Goal: Communication & Community: Answer question/provide support

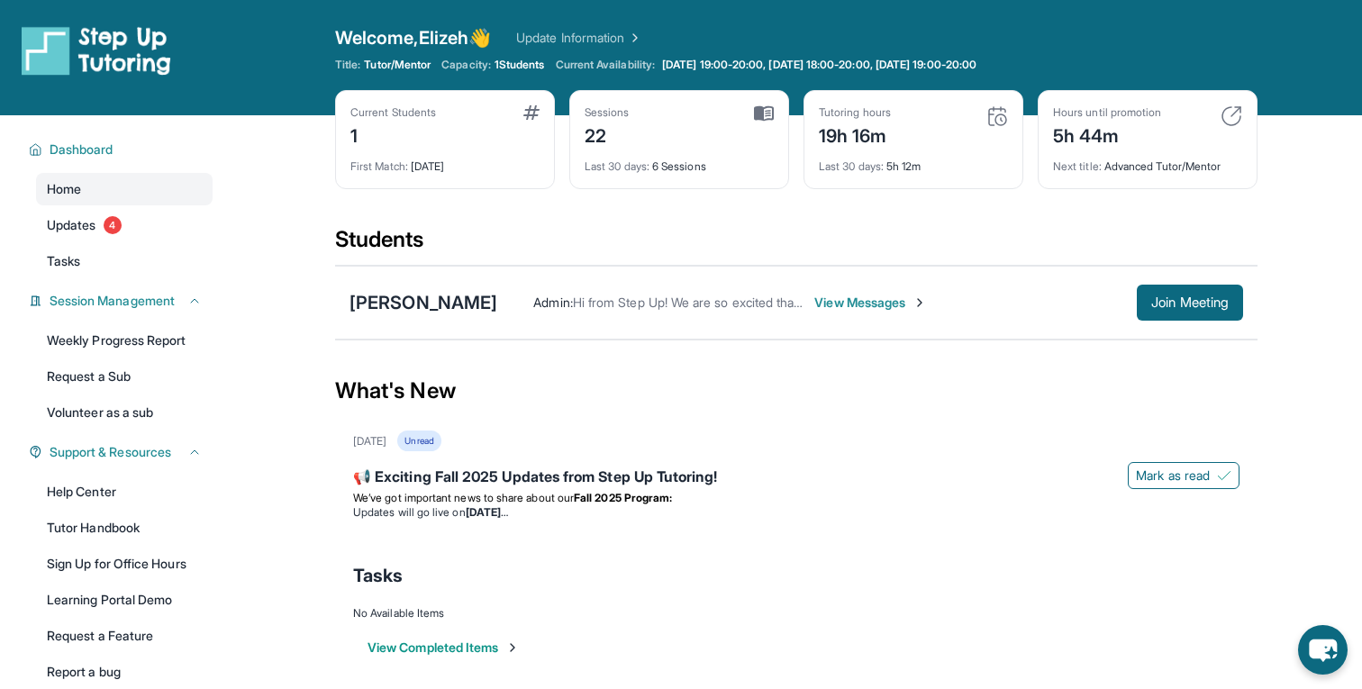
click at [821, 289] on div "Admin : Hi from Step Up! We are so excited that you are matched with one anothe…" at bounding box center [870, 303] width 746 height 36
click at [821, 304] on span "View Messages" at bounding box center [870, 303] width 113 height 18
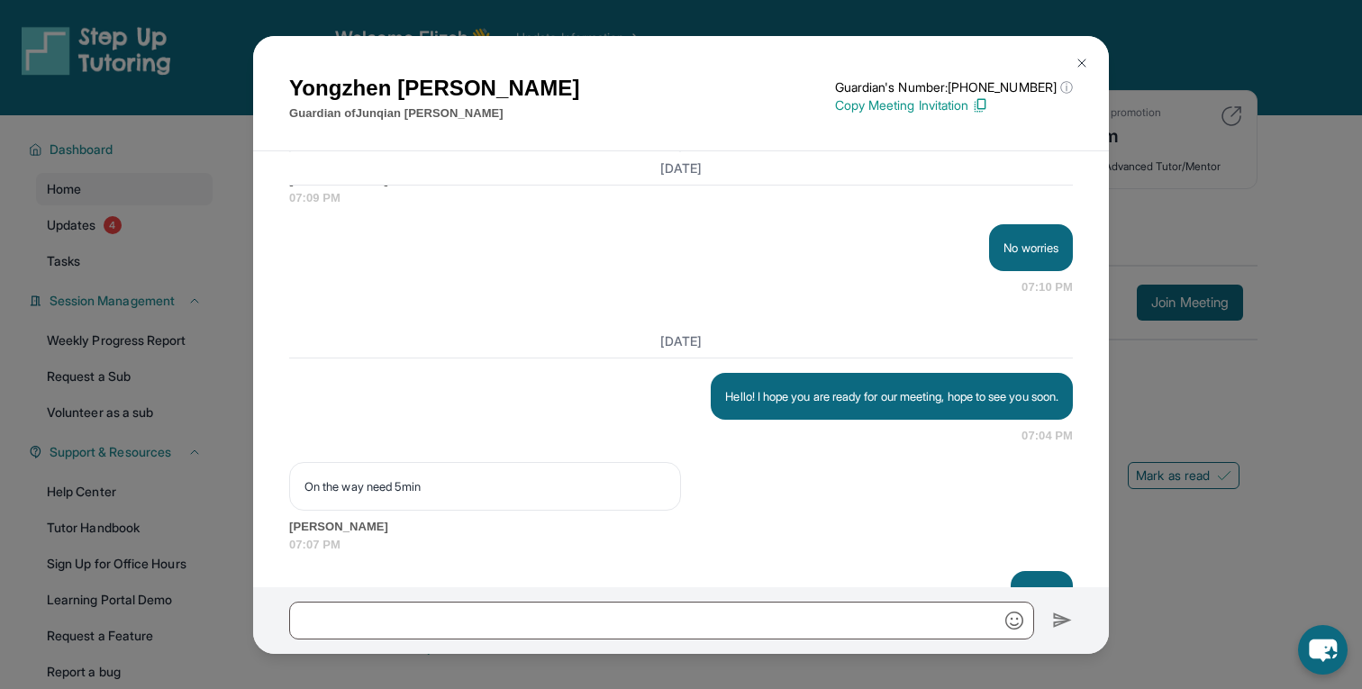
click at [1088, 63] on img at bounding box center [1082, 63] width 14 height 14
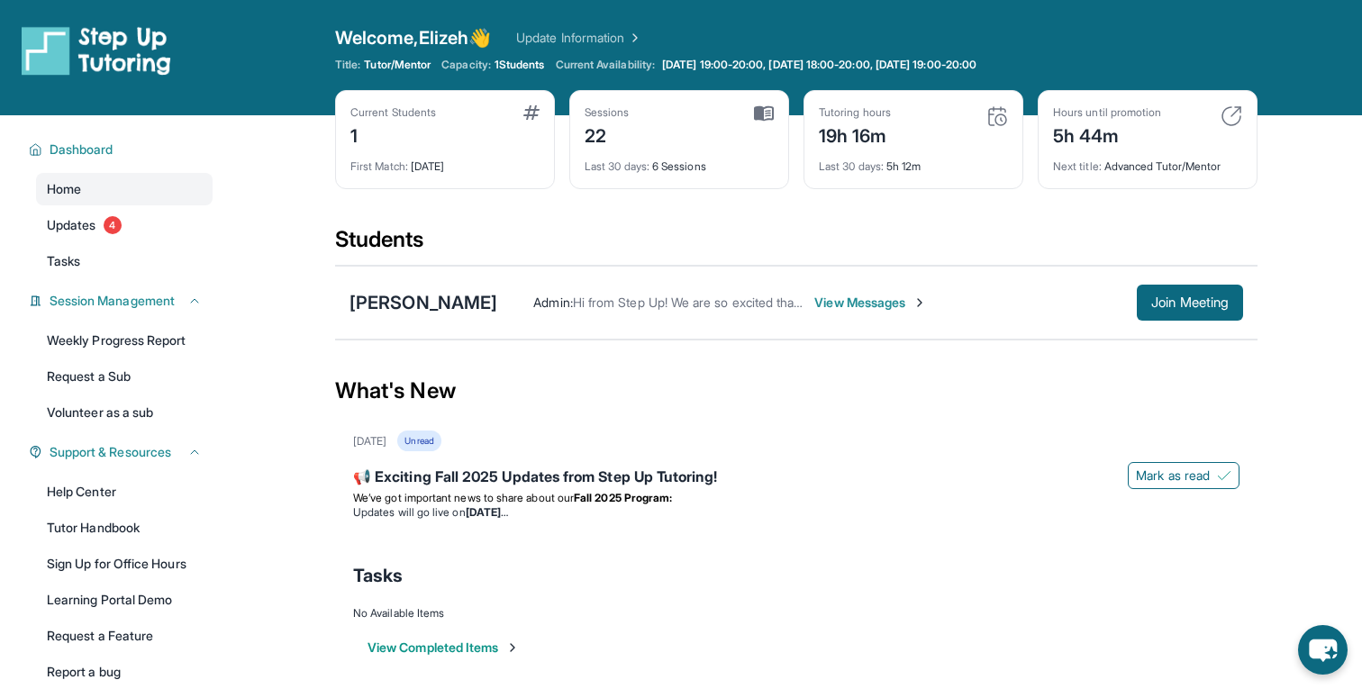
click at [839, 143] on div "19h 16m" at bounding box center [855, 134] width 72 height 29
click at [900, 143] on div "Tutoring hours 19h 16m" at bounding box center [913, 126] width 189 height 43
click at [993, 132] on div "Tutoring hours 19h 16m" at bounding box center [913, 126] width 189 height 43
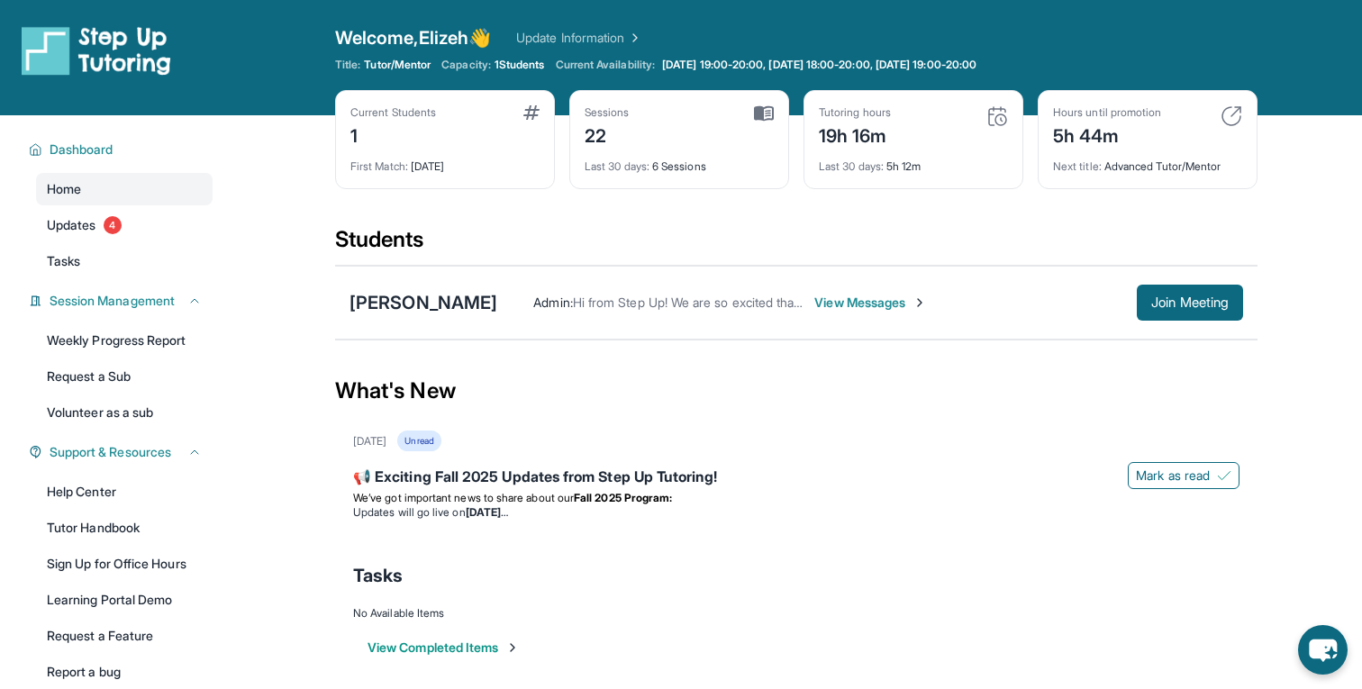
click at [820, 201] on div "Current Students 1 First Match : 3 months ago Sessions 22 Last 30 days : 6 Sess…" at bounding box center [796, 157] width 922 height 135
click at [814, 294] on span "View Messages" at bounding box center [870, 303] width 113 height 18
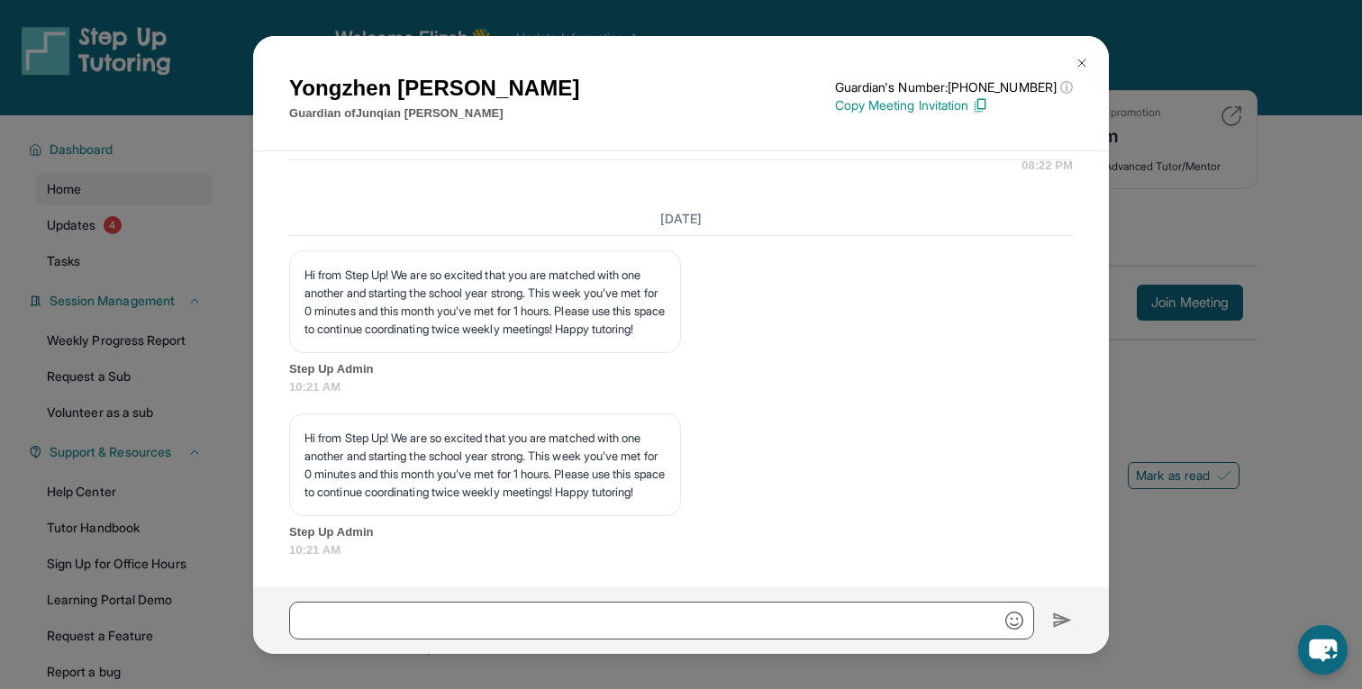
scroll to position [19726, 0]
click at [1081, 57] on img at bounding box center [1082, 63] width 14 height 14
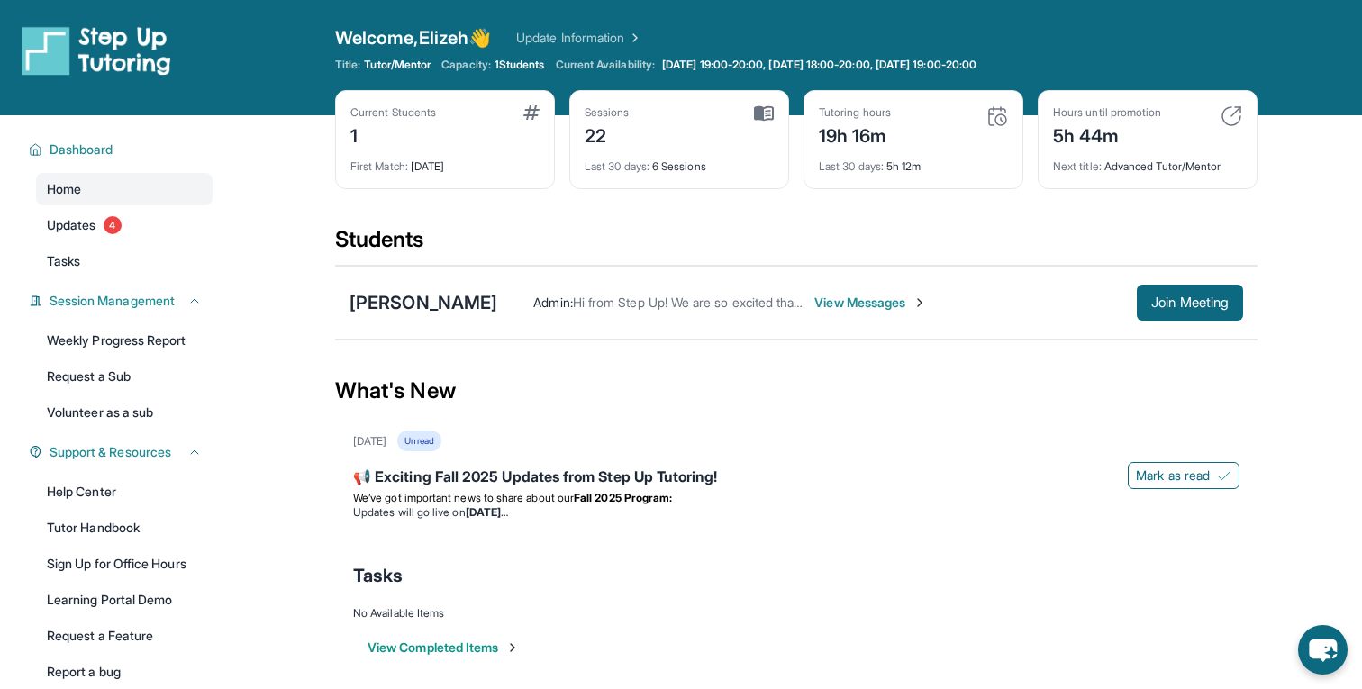
click at [842, 301] on span "View Messages" at bounding box center [870, 303] width 113 height 18
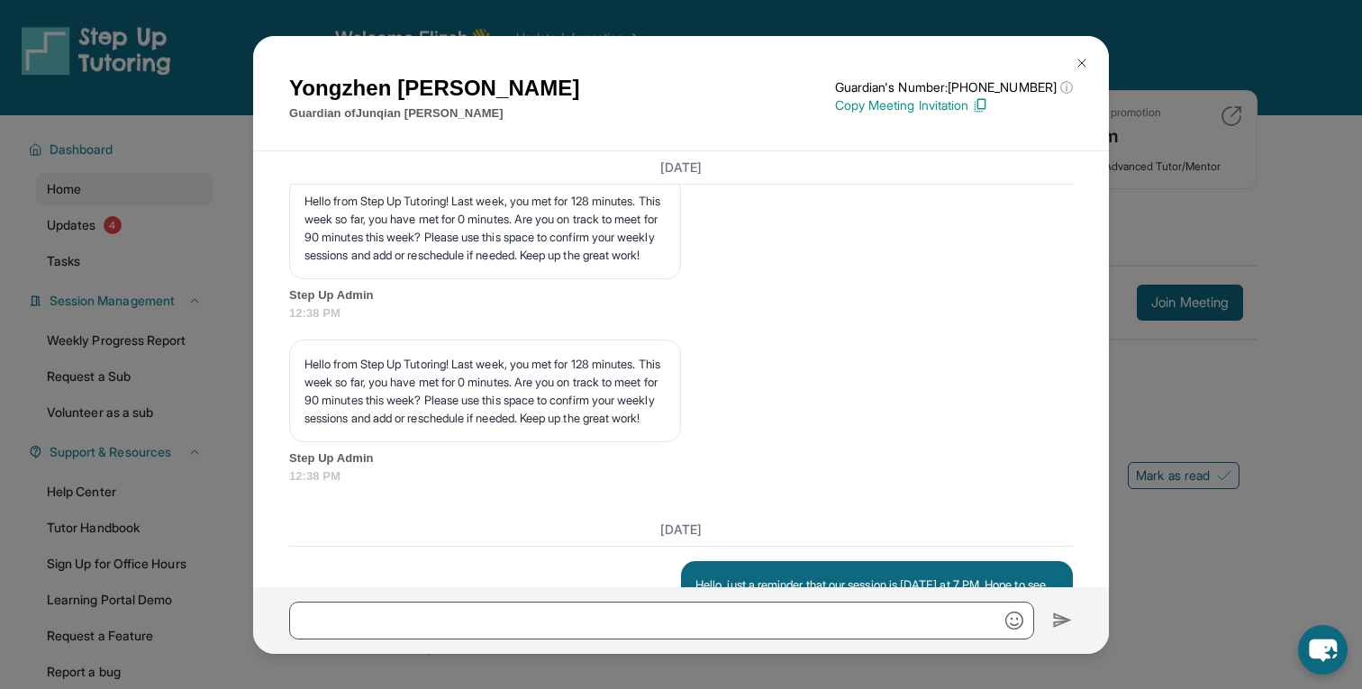
scroll to position [12641, 0]
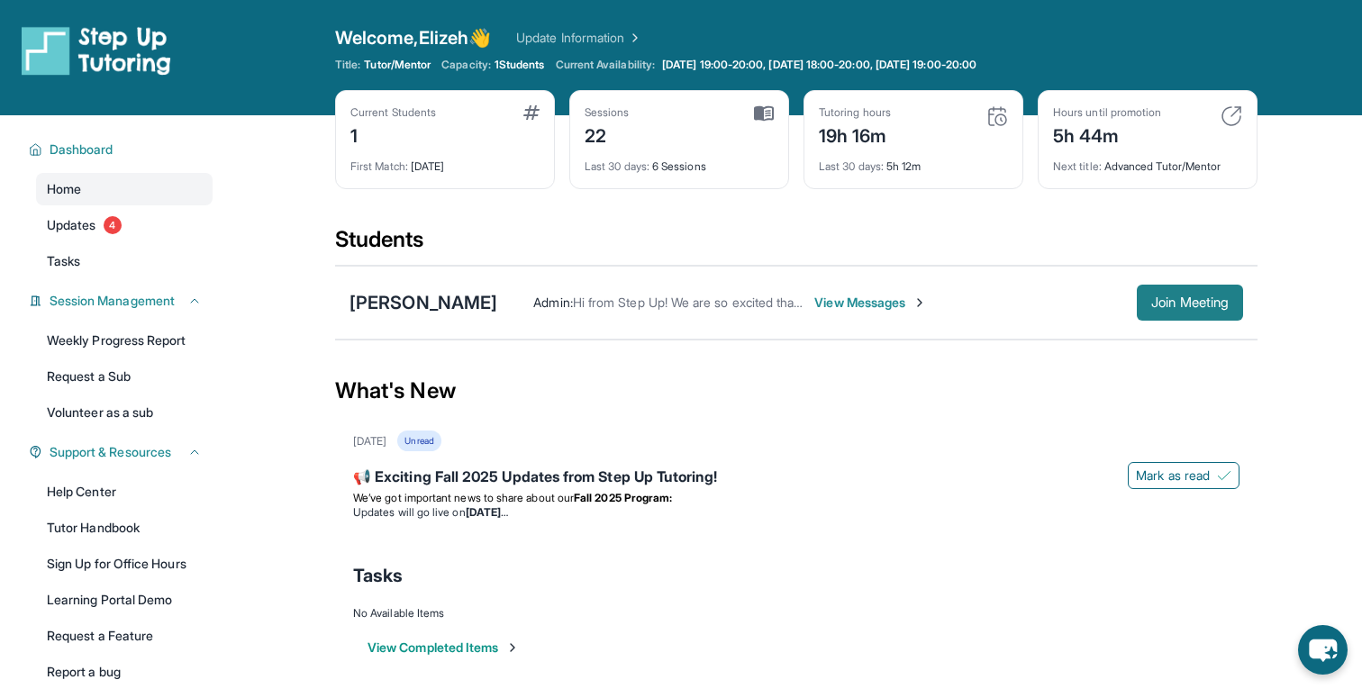
click at [1172, 300] on span "Join Meeting" at bounding box center [1189, 302] width 77 height 11
click at [861, 310] on span "View Messages" at bounding box center [870, 303] width 113 height 18
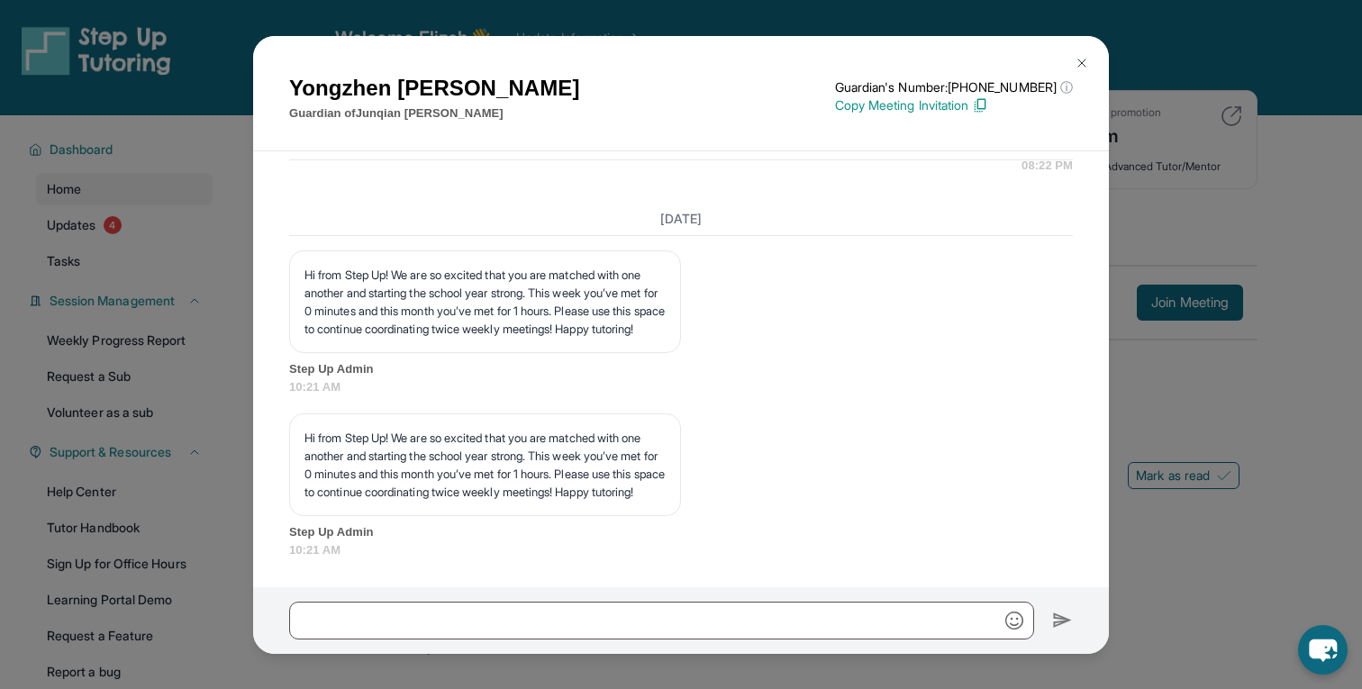
scroll to position [19362, 0]
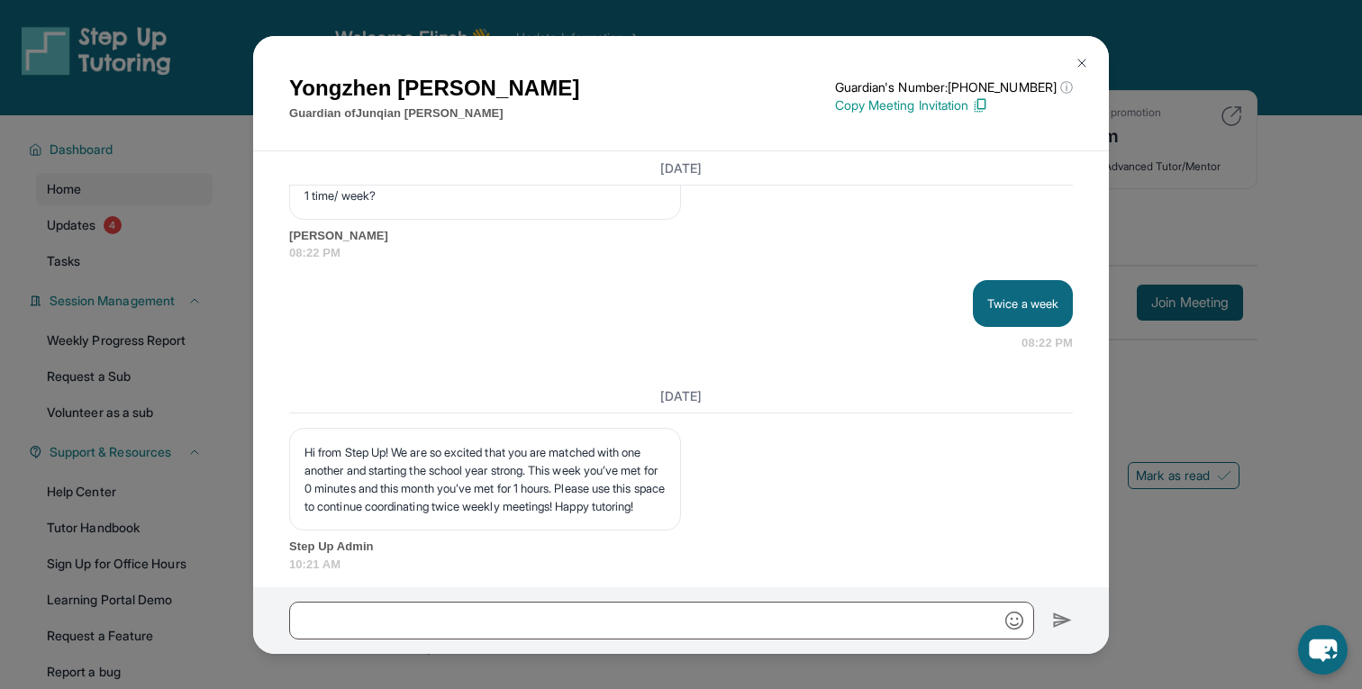
scroll to position [18517, 0]
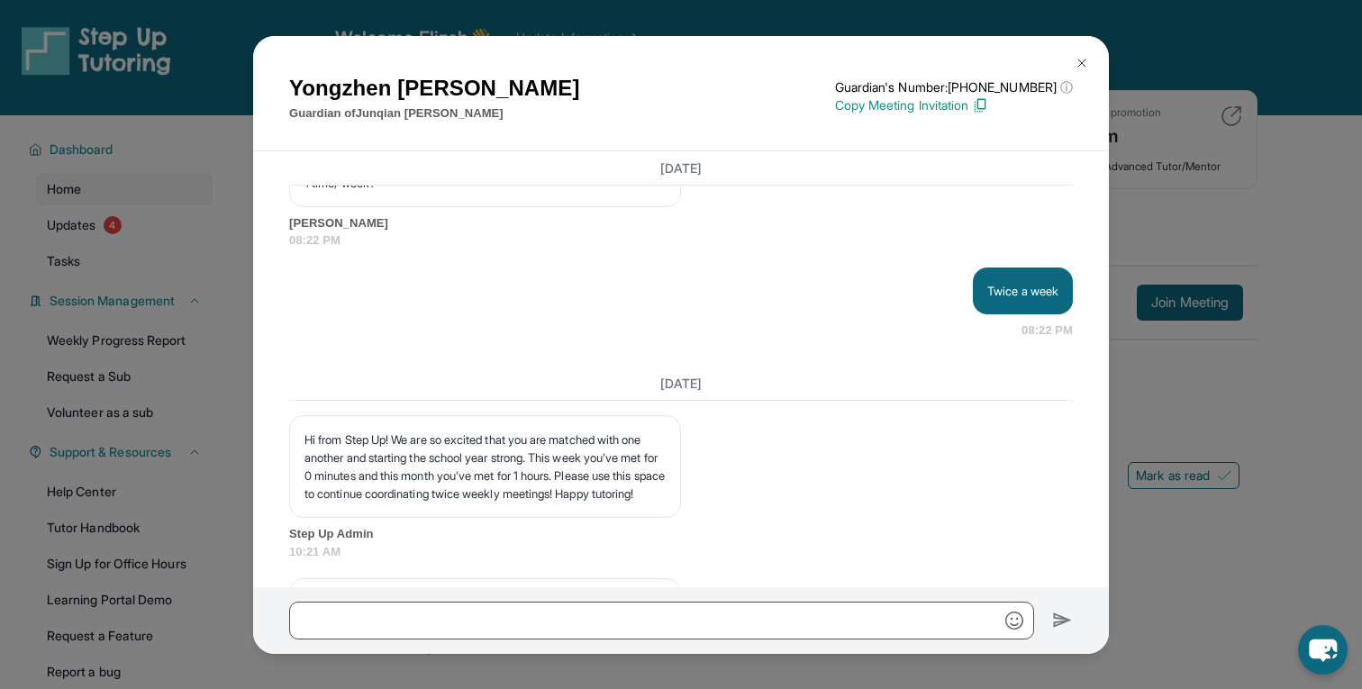
copy p "Hello! I hope you are ready for our meeting, hope to see you soon."
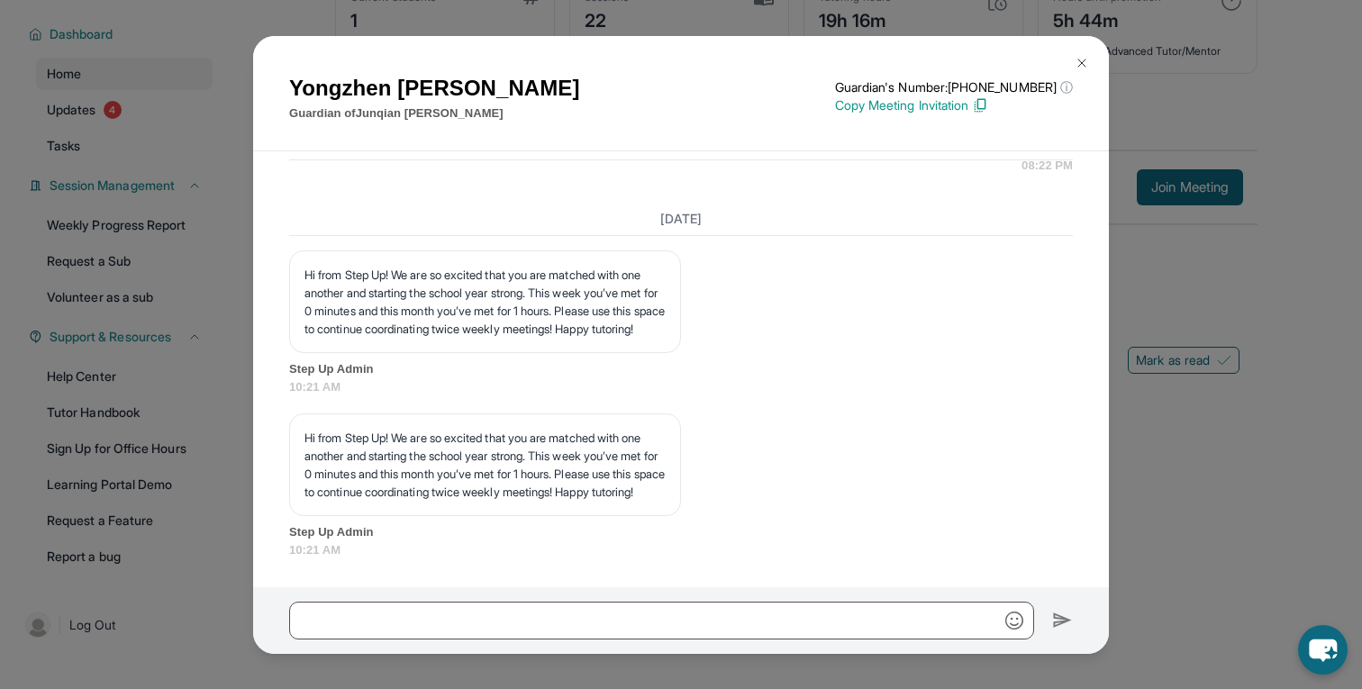
scroll to position [19726, 0]
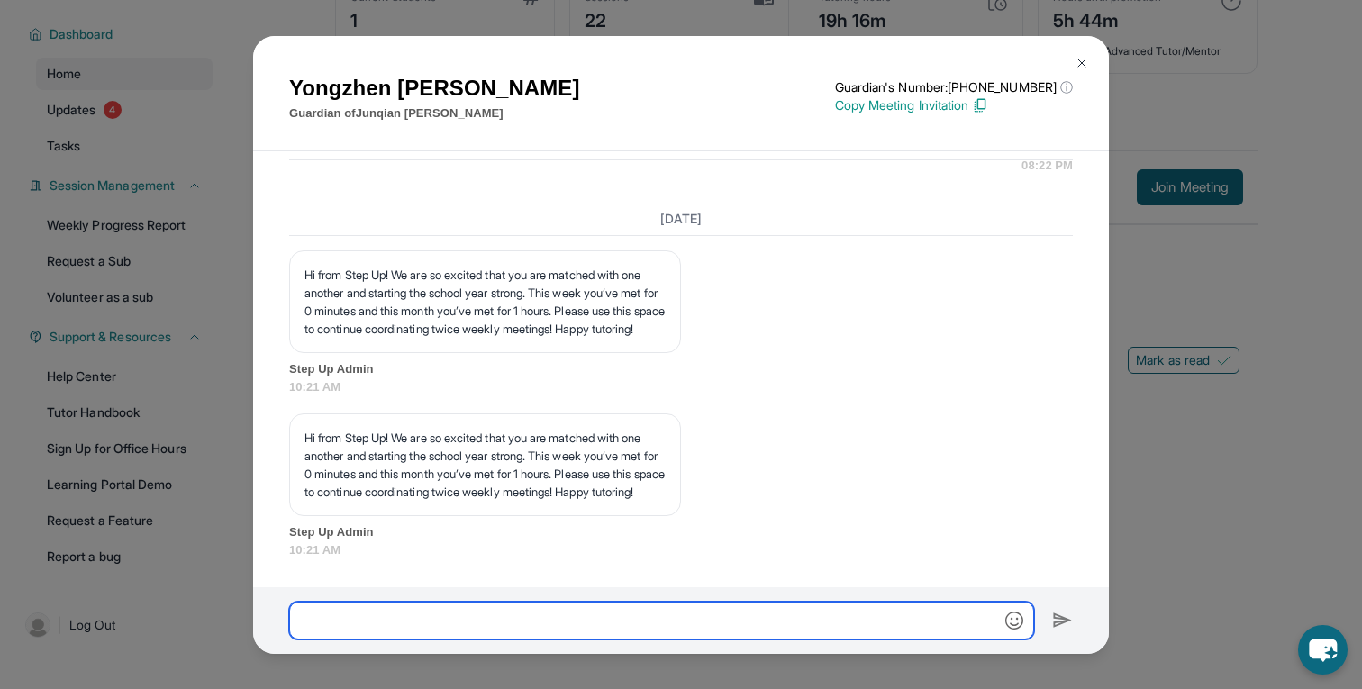
click at [709, 630] on input "text" at bounding box center [661, 621] width 745 height 38
paste input "**********"
type input "**********"
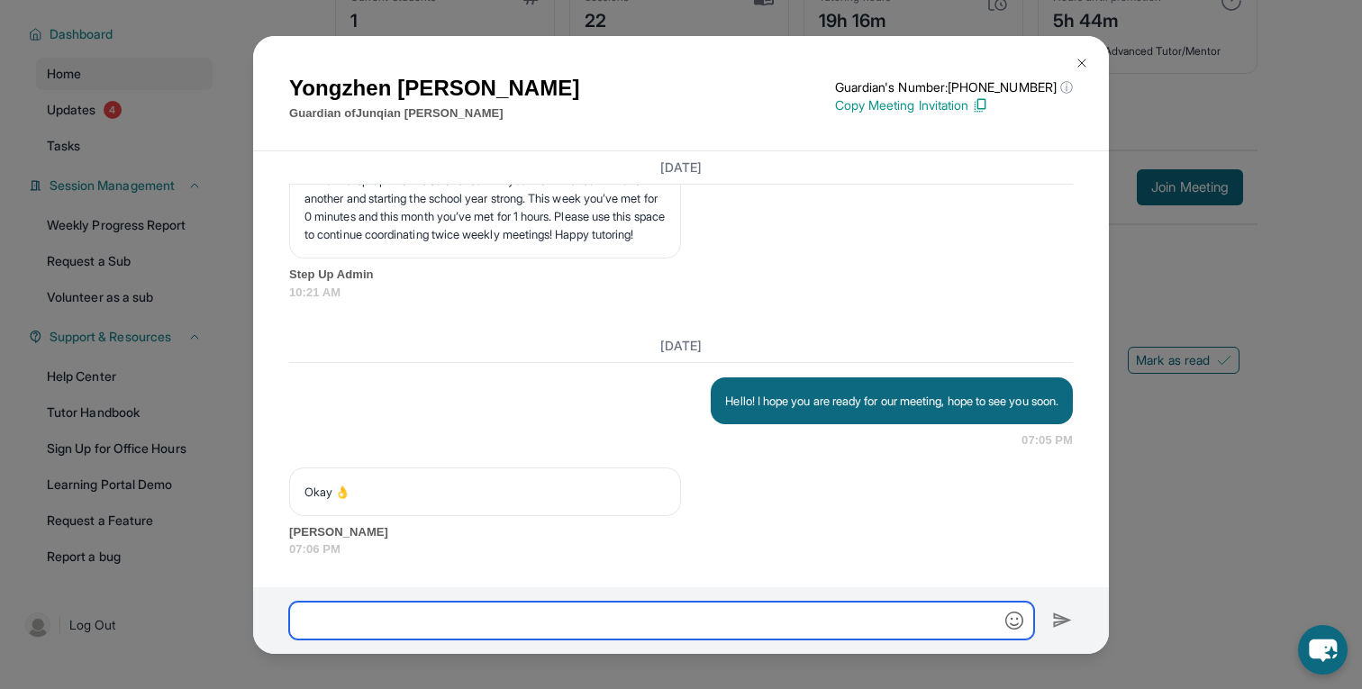
scroll to position [20002, 0]
